Goal: Transaction & Acquisition: Purchase product/service

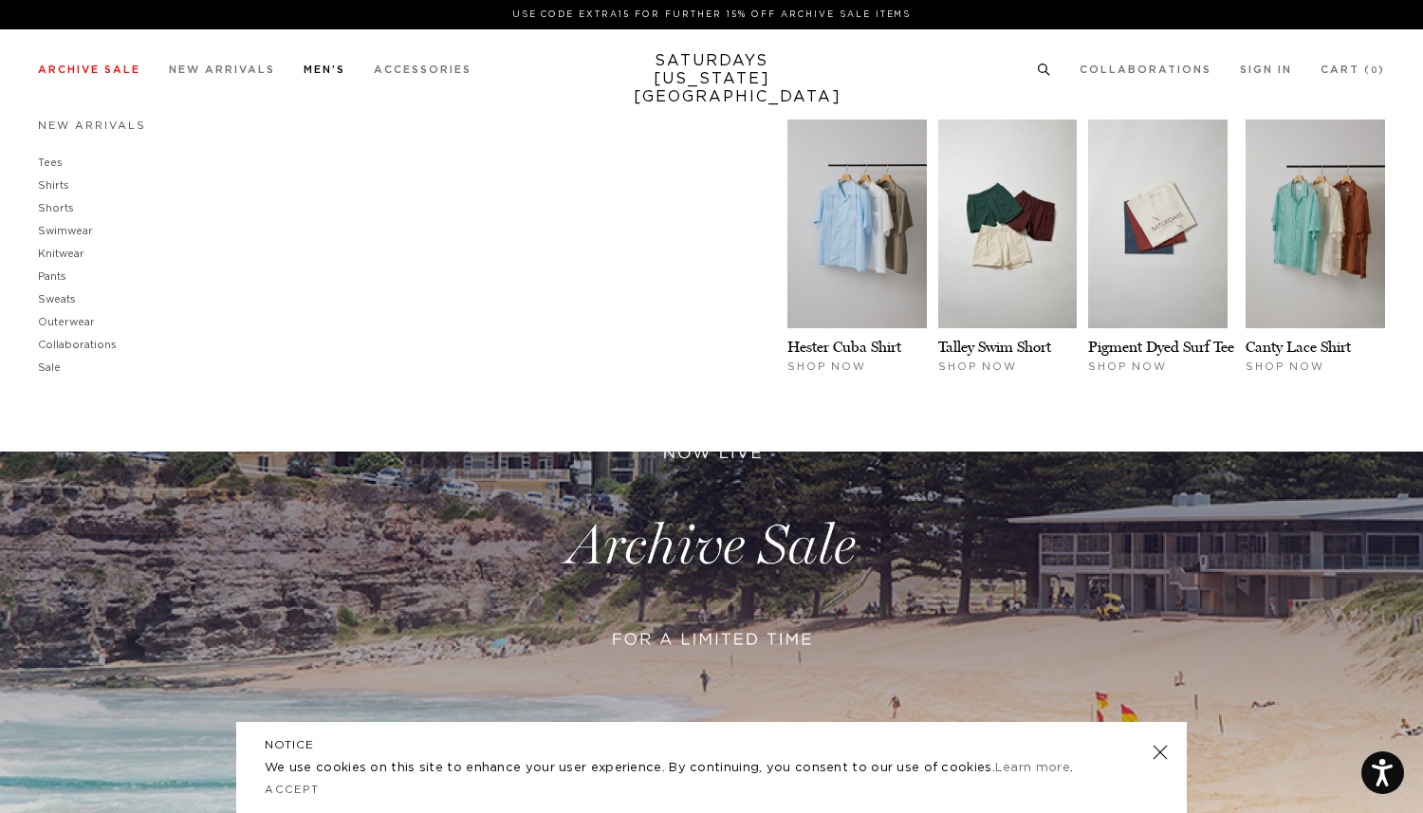
click at [320, 65] on link "Men's" at bounding box center [325, 70] width 42 height 10
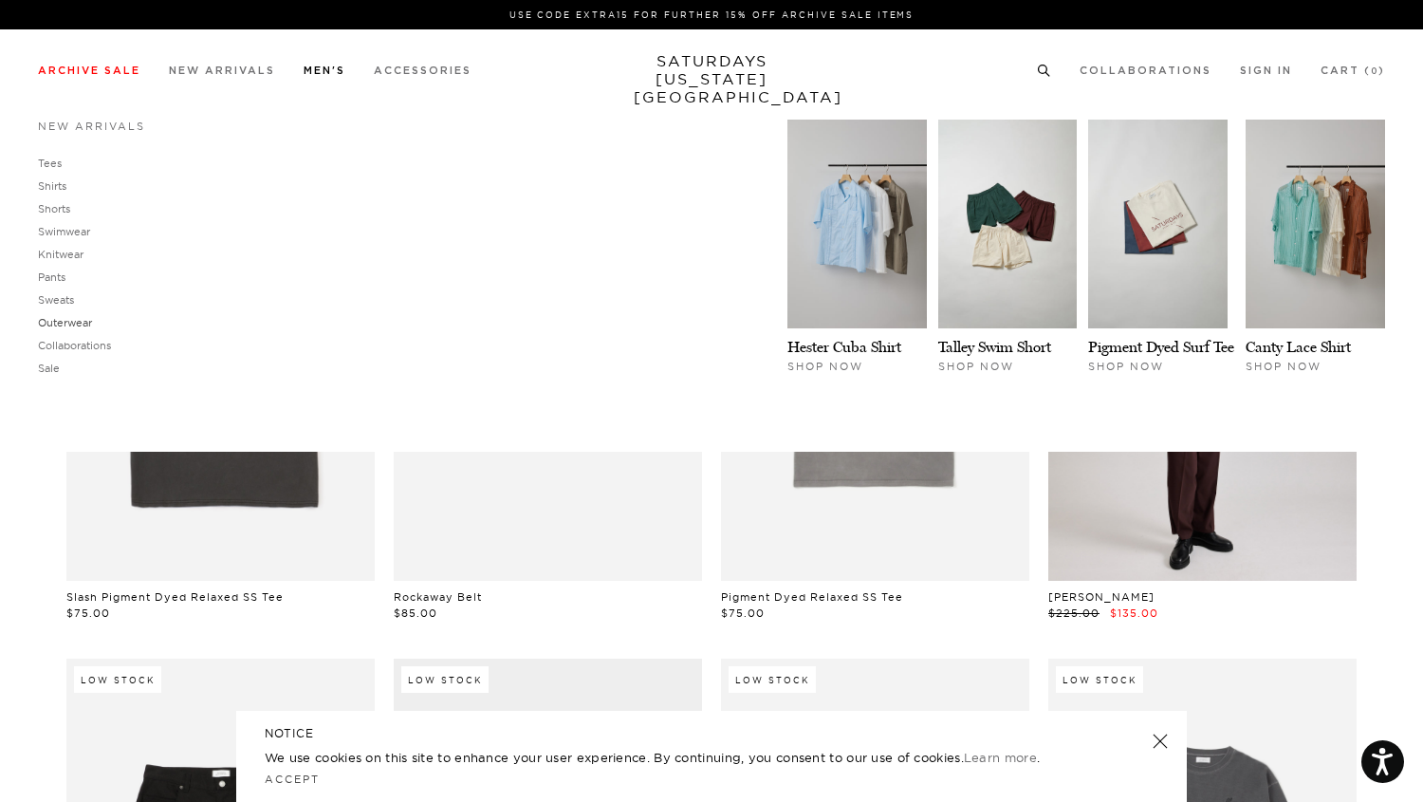
click at [65, 328] on link "Outerwear" at bounding box center [65, 322] width 54 height 13
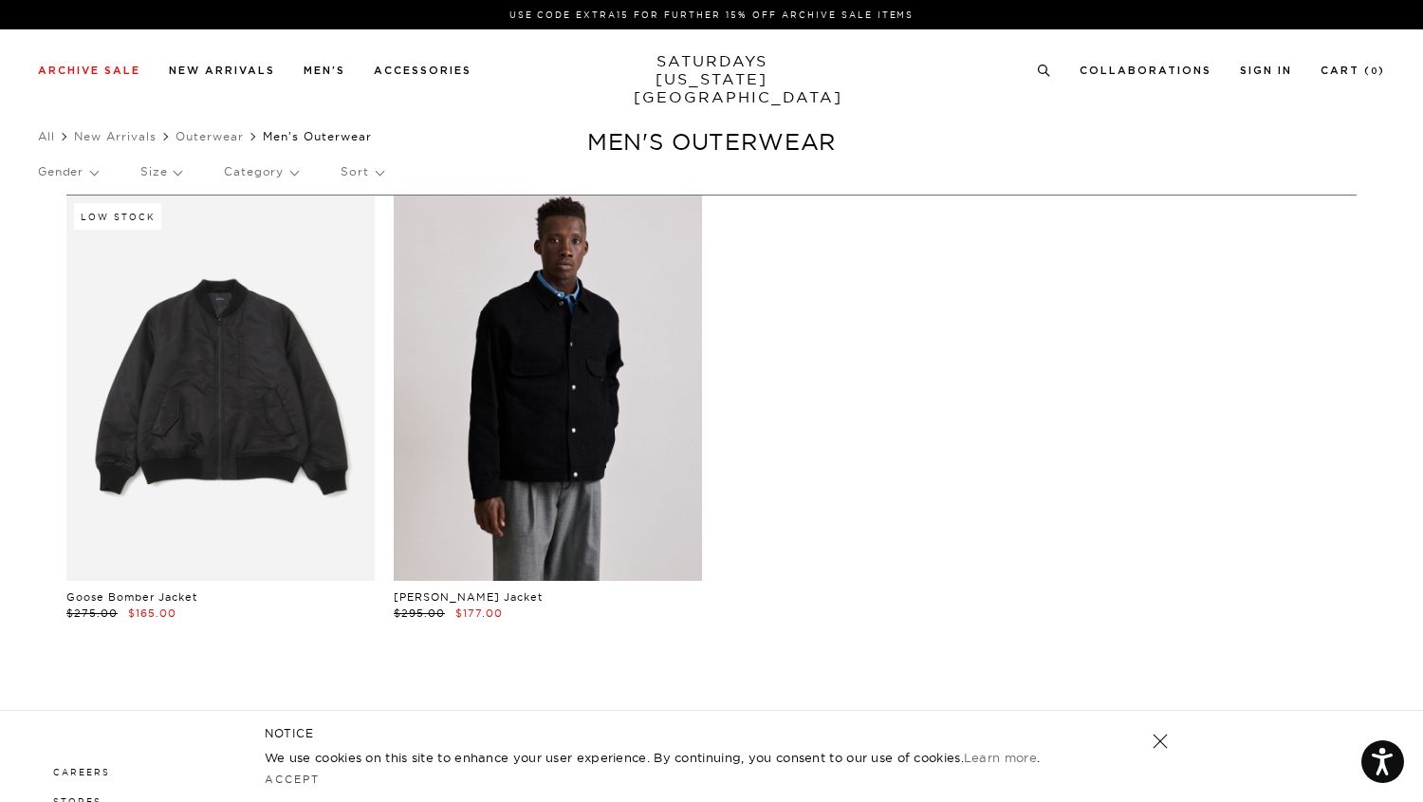
click at [479, 387] on link at bounding box center [548, 387] width 308 height 385
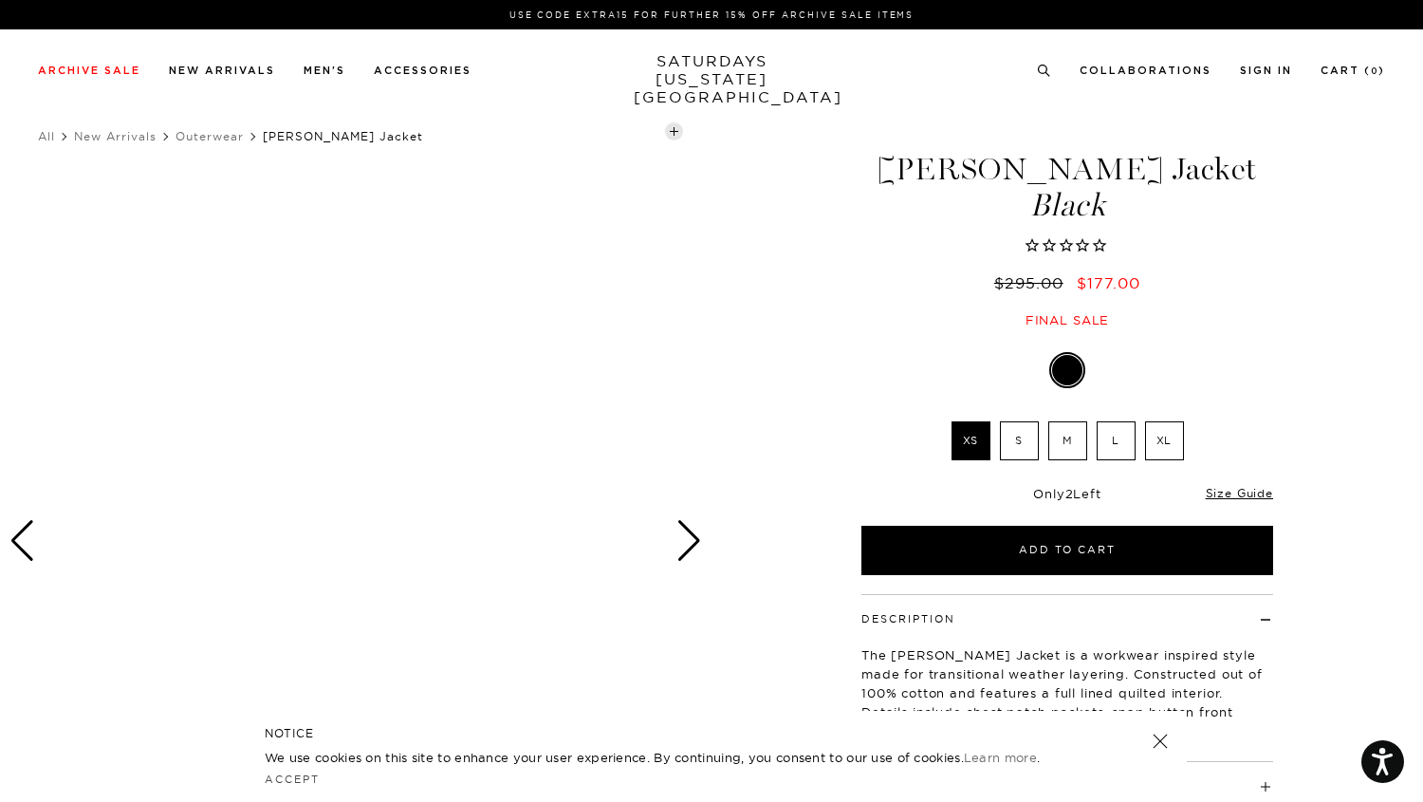
click at [696, 532] on div "Next slide" at bounding box center [689, 541] width 26 height 42
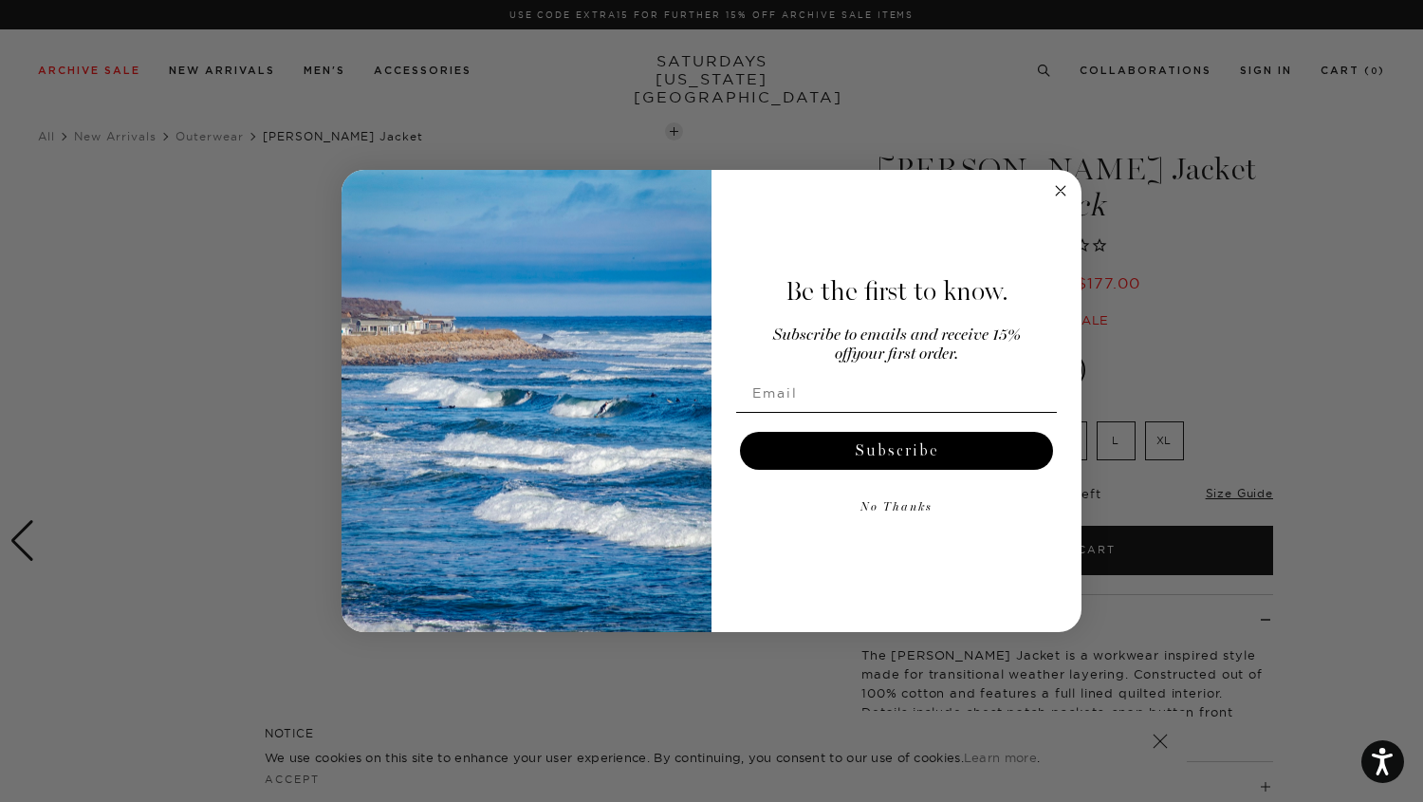
click at [696, 532] on img "POPUP Form" at bounding box center [527, 401] width 370 height 463
click at [1064, 192] on circle "Close dialog" at bounding box center [1061, 190] width 22 height 22
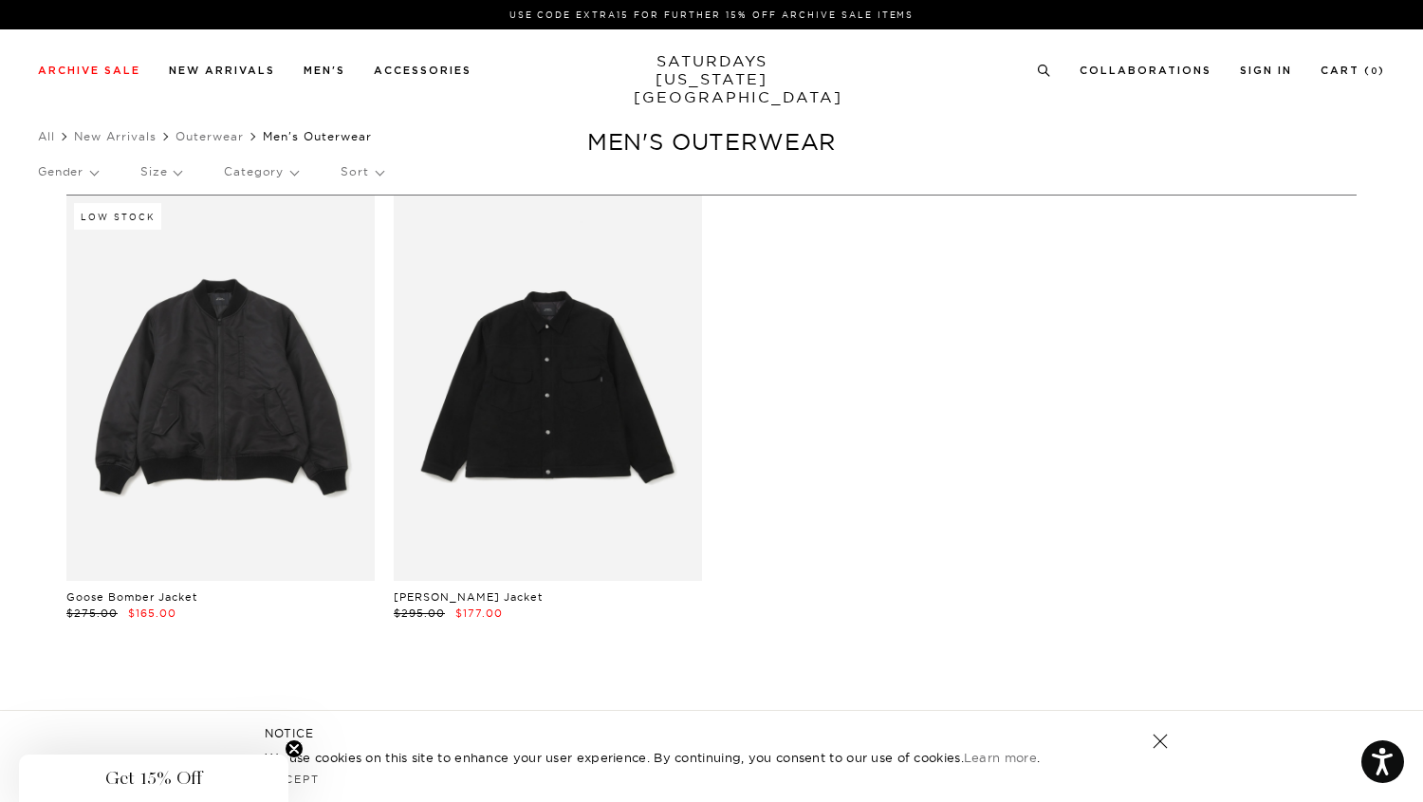
scroll to position [0, 11]
